Goal: Navigation & Orientation: Find specific page/section

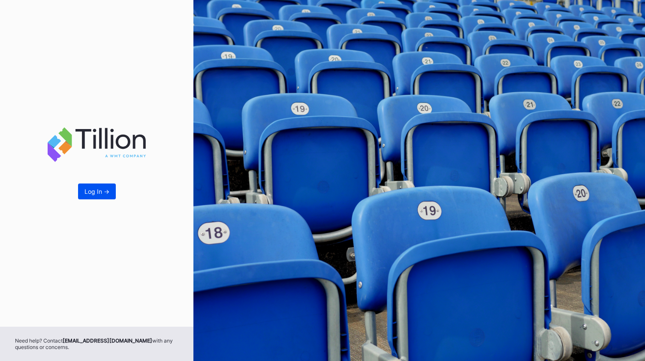
click at [103, 188] on div "Log In ->" at bounding box center [97, 191] width 25 height 7
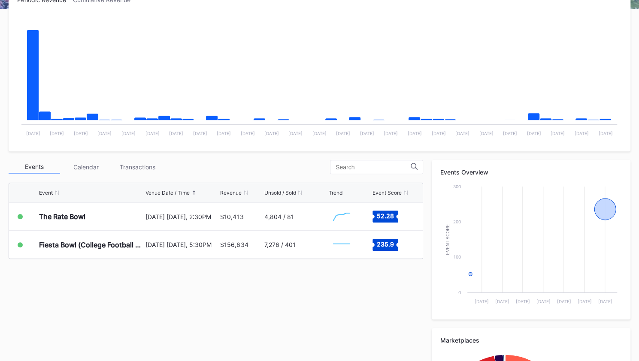
scroll to position [150, 0]
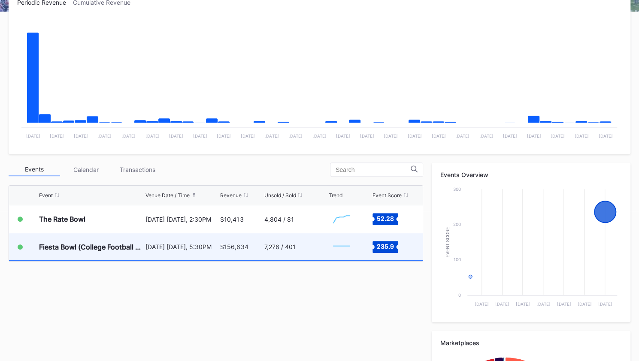
click at [181, 251] on div "[DATE] [DATE], 5:30PM" at bounding box center [181, 246] width 73 height 27
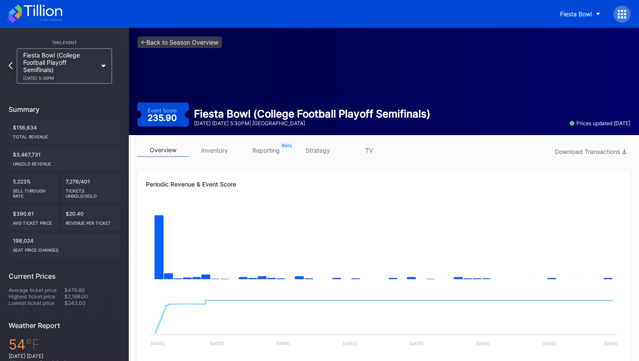
click at [25, 10] on icon at bounding box center [36, 13] width 54 height 19
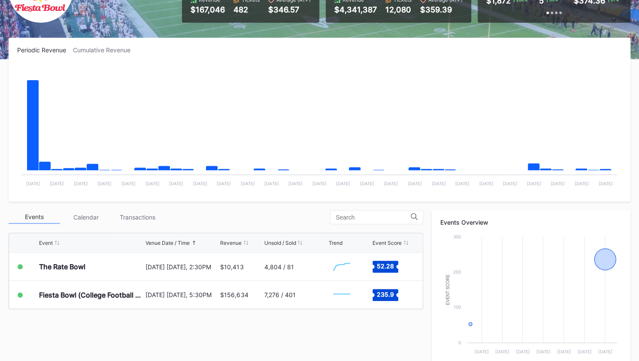
scroll to position [107, 0]
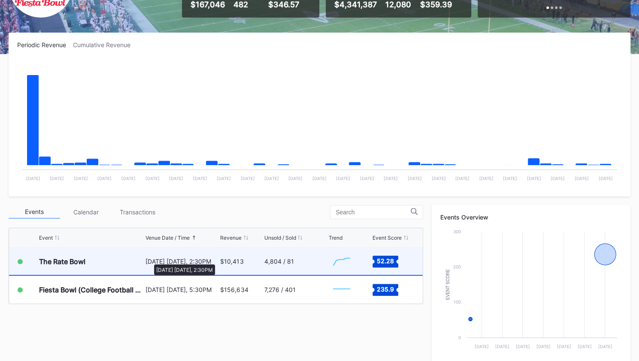
click at [150, 260] on div "[DATE] [DATE], 2:30PM" at bounding box center [181, 261] width 73 height 7
